Goal: Check status: Check status

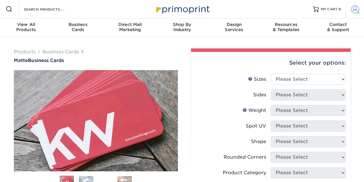
click at [350, 9] on link "Account" at bounding box center [355, 9] width 18 height 18
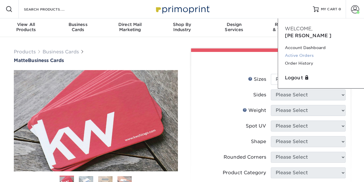
click at [309, 52] on link "Active Orders" at bounding box center [321, 56] width 72 height 8
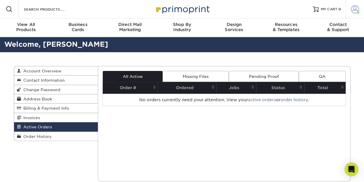
click at [350, 16] on link "Account" at bounding box center [355, 9] width 18 height 18
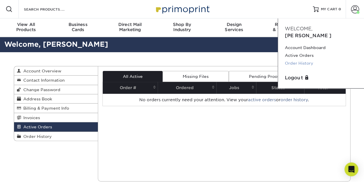
click at [298, 59] on link "Order History" at bounding box center [321, 63] width 72 height 8
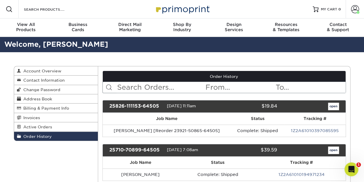
scroll to position [29, 0]
